Goal: Task Accomplishment & Management: Manage account settings

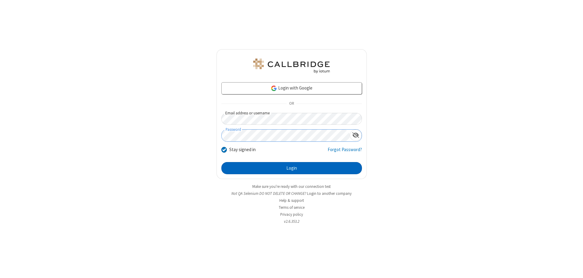
click at [291, 168] on button "Login" at bounding box center [291, 168] width 140 height 12
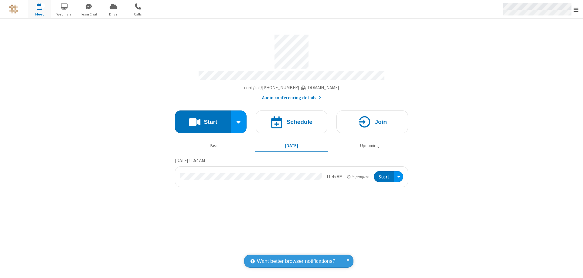
click at [576, 9] on span "Open menu" at bounding box center [575, 10] width 5 height 6
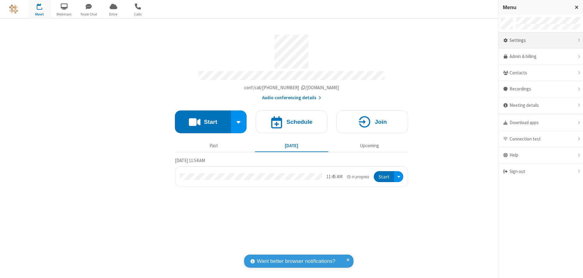
click at [540, 40] on div "Settings" at bounding box center [540, 40] width 85 height 16
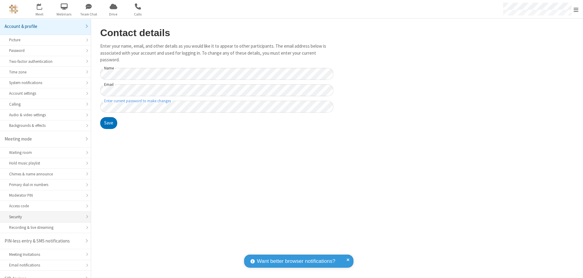
click at [43, 214] on div "Security" at bounding box center [45, 217] width 73 height 6
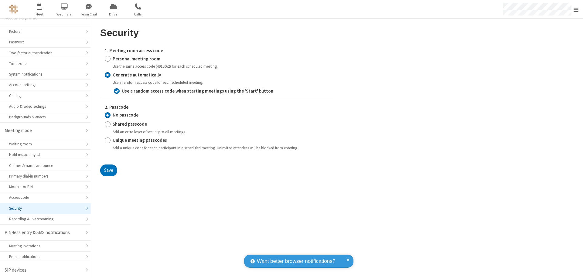
click at [107, 59] on input "Personal meeting room" at bounding box center [108, 59] width 6 height 6
radio input "true"
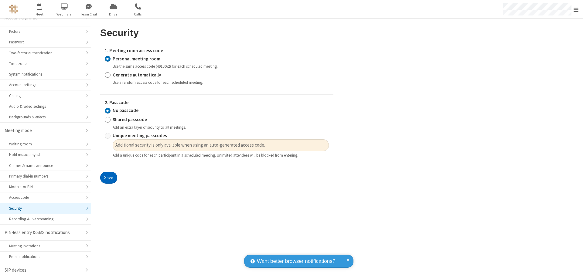
click at [108, 178] on button "Save" at bounding box center [108, 178] width 17 height 12
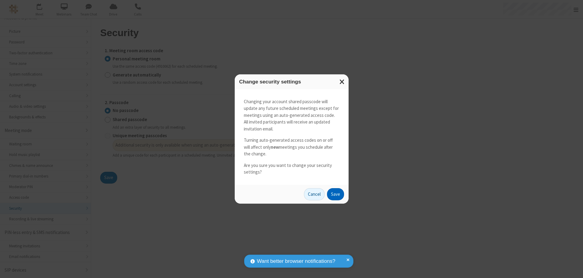
click at [335, 194] on button "Save" at bounding box center [335, 194] width 17 height 12
